Goal: Communication & Community: Connect with others

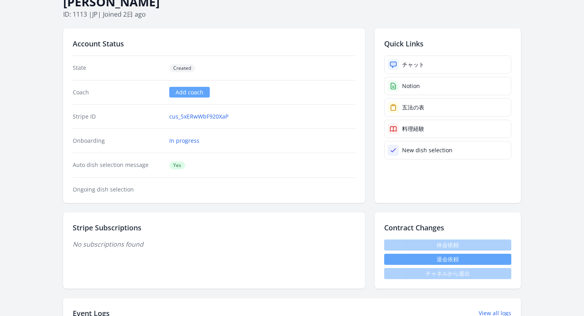
scroll to position [7, 0]
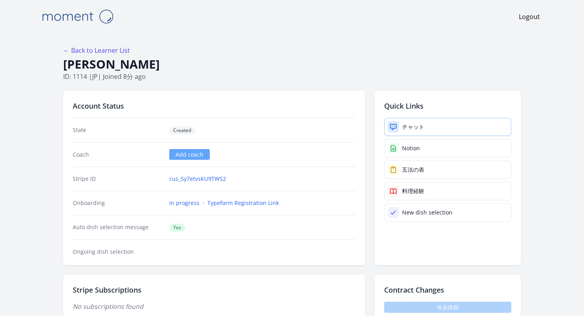
click at [428, 128] on link "チャット" at bounding box center [447, 127] width 127 height 18
click at [430, 123] on link "チャット" at bounding box center [447, 127] width 127 height 18
